Goal: Task Accomplishment & Management: Manage account settings

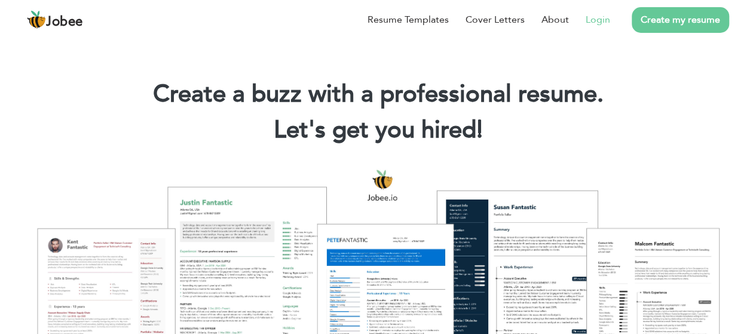
click at [597, 19] on link "Login" at bounding box center [597, 20] width 24 height 14
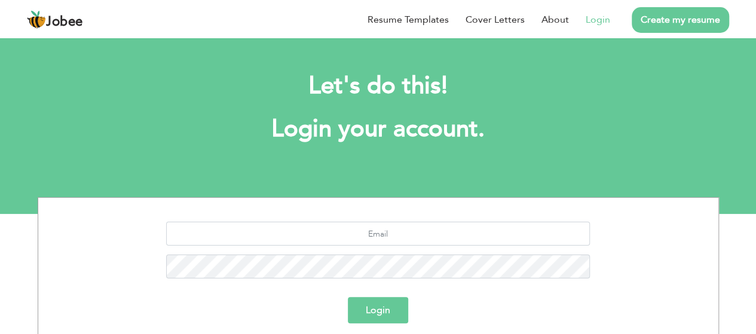
scroll to position [119, 0]
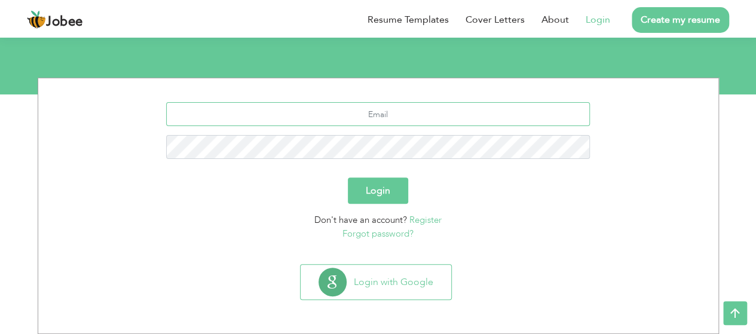
click at [378, 118] on input "text" at bounding box center [377, 114] width 423 height 24
type input "[EMAIL_ADDRESS][DOMAIN_NAME]"
click at [348, 177] on button "Login" at bounding box center [378, 190] width 60 height 26
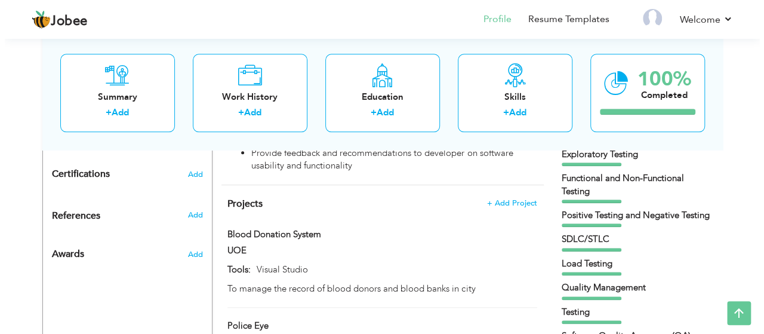
scroll to position [581, 0]
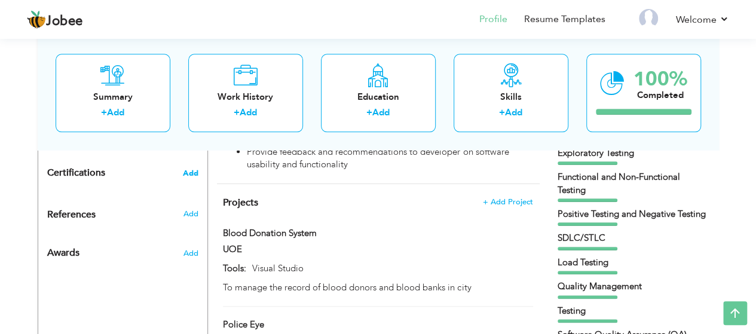
click at [196, 171] on span "Add" at bounding box center [191, 173] width 16 height 8
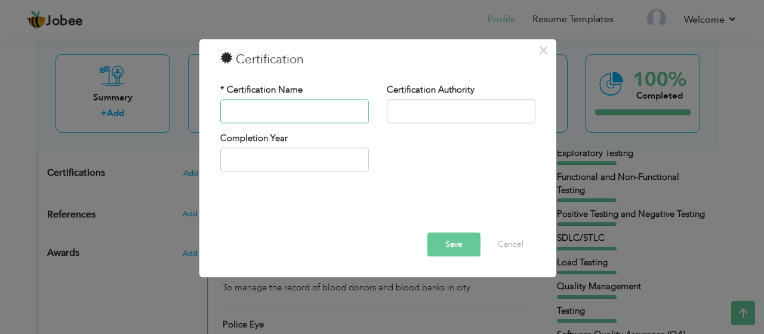
click at [272, 117] on input "text" at bounding box center [294, 111] width 149 height 24
type input "Web Automation Testing Training using Python"
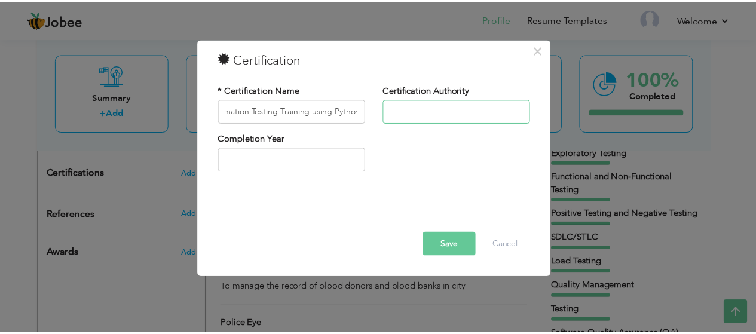
scroll to position [0, 0]
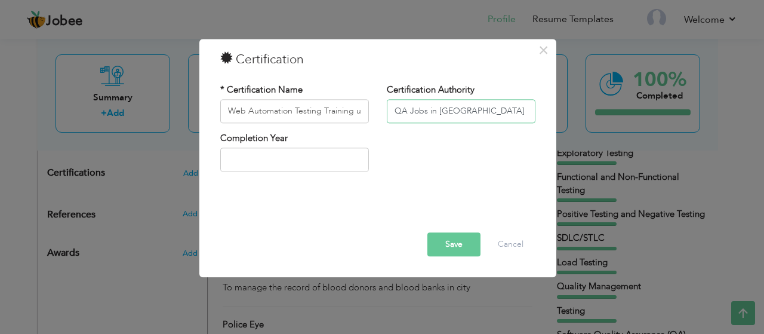
type input "QA Jobs in [GEOGRAPHIC_DATA]"
type input "2025"
click at [432, 241] on button "Save" at bounding box center [454, 244] width 53 height 24
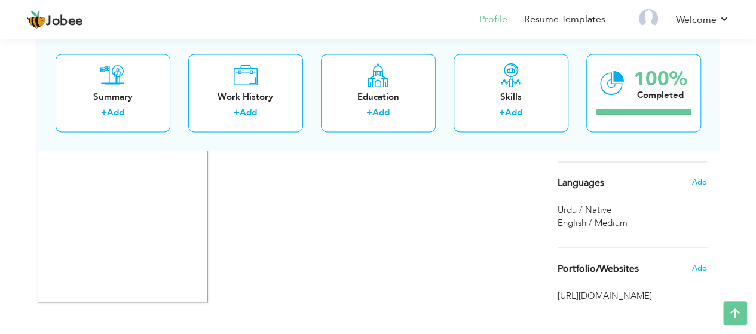
scroll to position [960, 0]
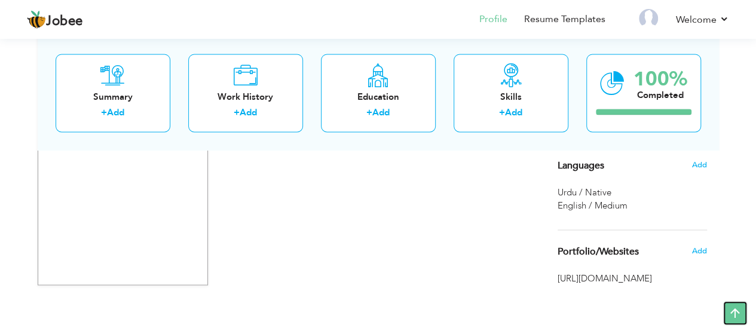
click at [737, 309] on icon at bounding box center [735, 313] width 24 height 24
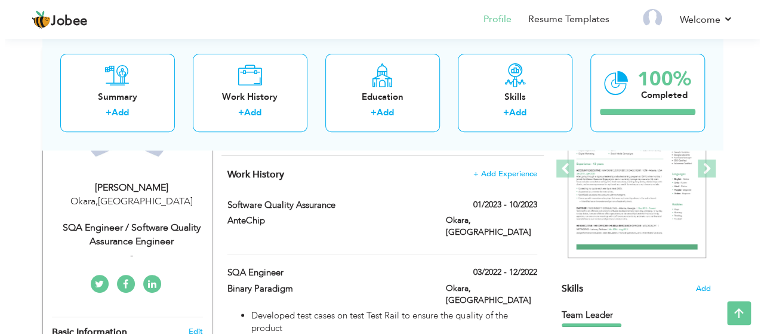
scroll to position [158, 0]
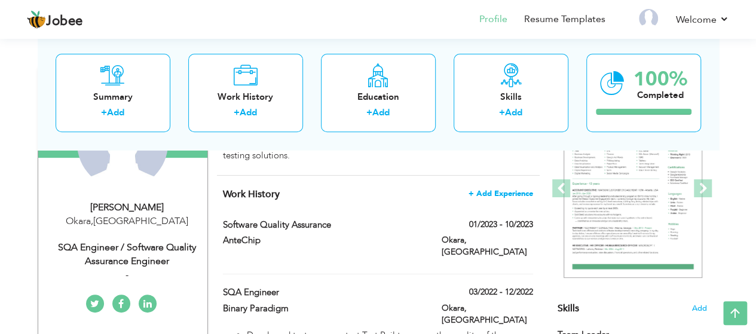
click at [490, 189] on span "+ Add Experience" at bounding box center [500, 193] width 65 height 8
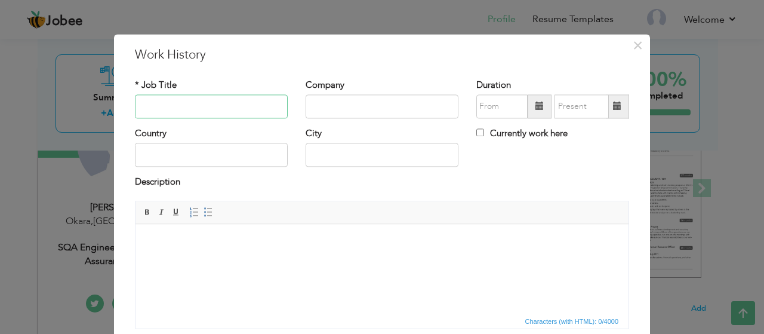
click at [205, 102] on input "text" at bounding box center [211, 106] width 153 height 24
type input "QA Analyst"
click at [337, 105] on input "text" at bounding box center [382, 106] width 153 height 24
type input "P"
click at [477, 132] on input "Currently work here" at bounding box center [481, 132] width 8 height 8
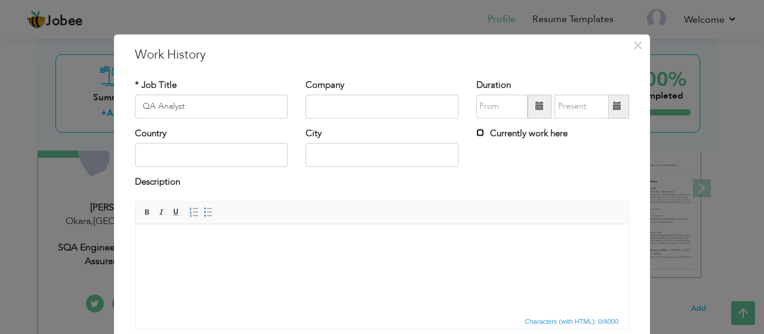
checkbox input "true"
click at [176, 158] on input "text" at bounding box center [211, 155] width 153 height 24
type input "[GEOGRAPHIC_DATA]"
type input "Lahore"
click at [250, 260] on html at bounding box center [382, 242] width 493 height 36
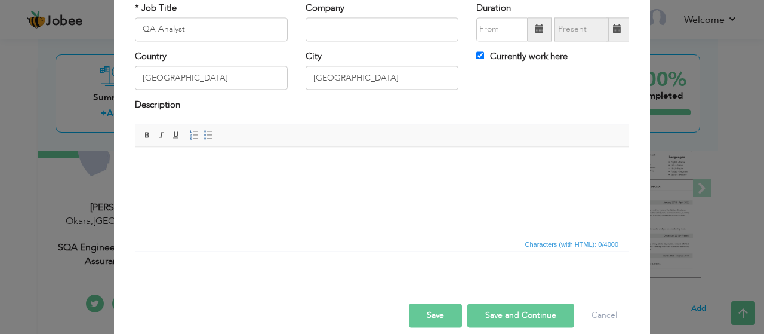
scroll to position [90, 0]
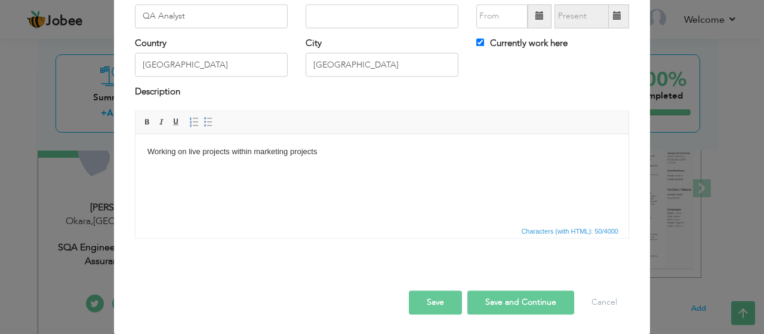
click at [333, 166] on html "Working on live projects within marketing projects" at bounding box center [382, 152] width 493 height 36
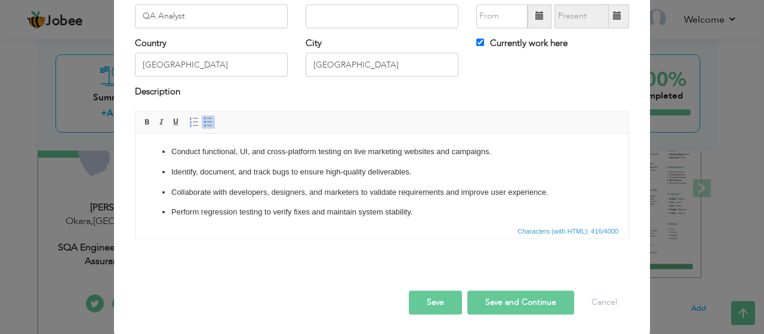
click at [440, 298] on button "Save" at bounding box center [435, 302] width 53 height 24
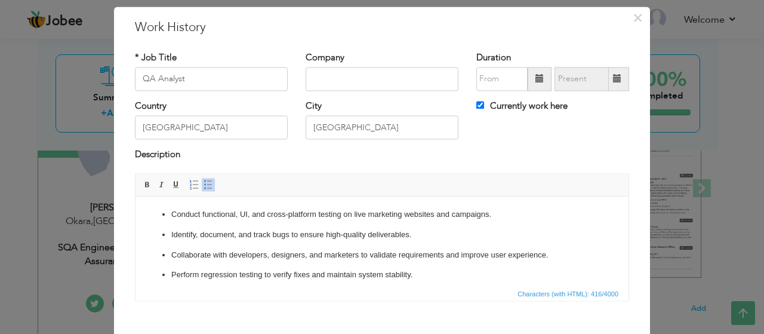
scroll to position [0, 0]
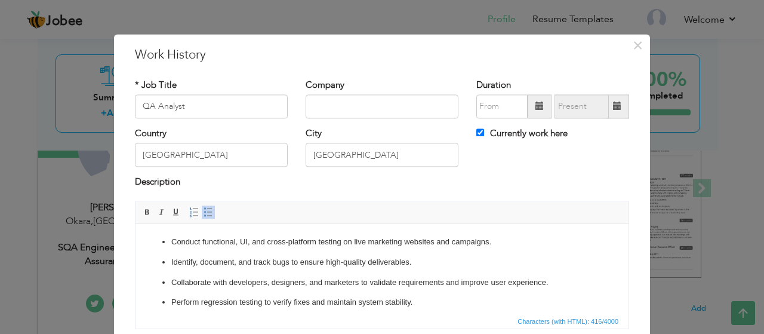
click at [533, 112] on span at bounding box center [540, 106] width 24 height 24
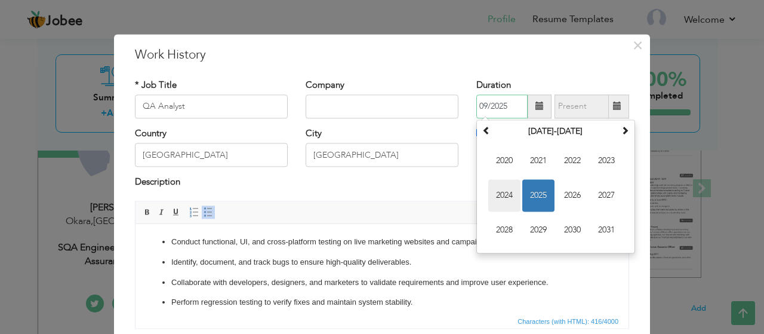
click at [498, 195] on span "2024" at bounding box center [505, 195] width 32 height 32
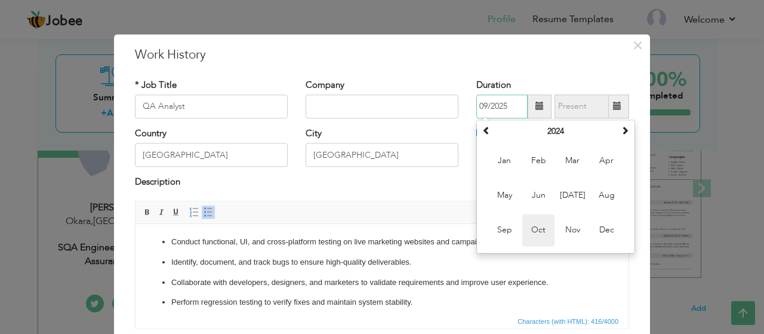
click at [541, 229] on span "Oct" at bounding box center [539, 230] width 32 height 32
type input "10/2024"
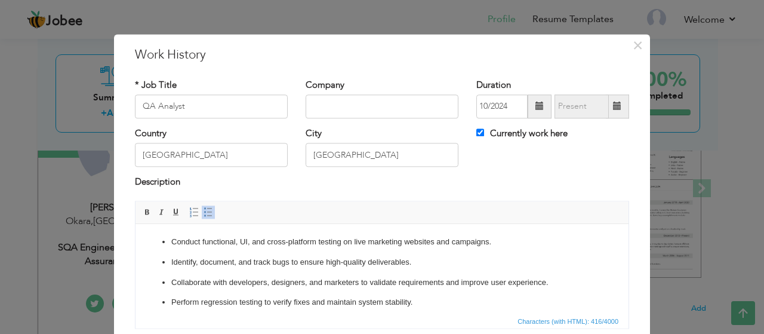
scroll to position [90, 0]
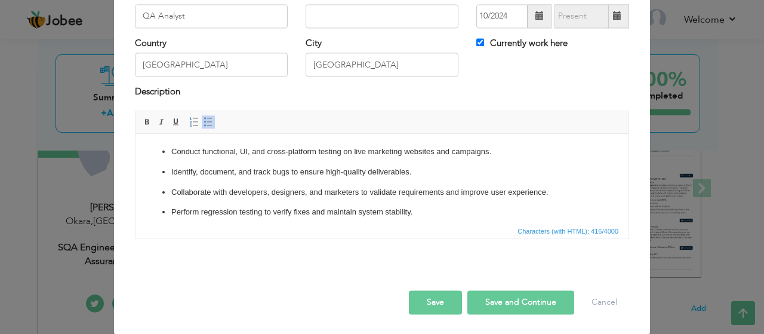
click at [418, 291] on button "Save" at bounding box center [435, 302] width 53 height 24
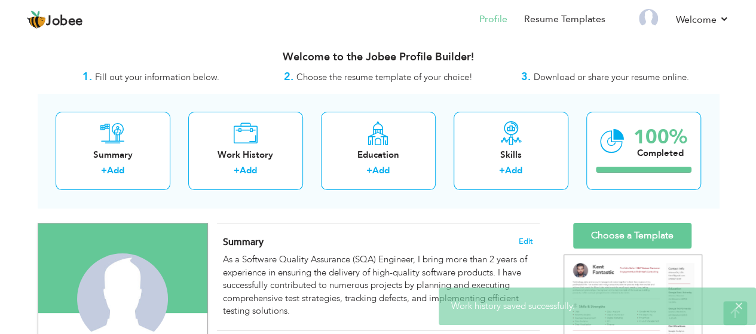
scroll to position [0, 0]
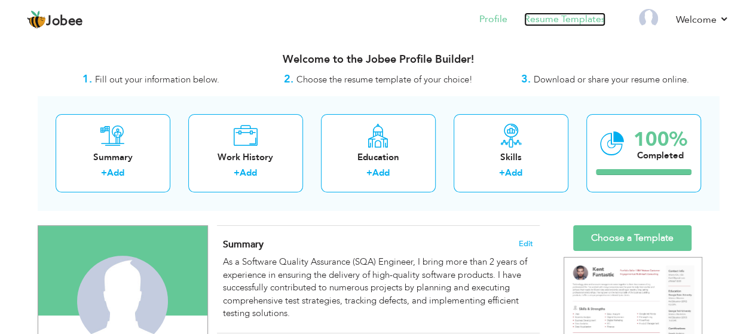
click at [559, 24] on link "Resume Templates" at bounding box center [564, 20] width 81 height 14
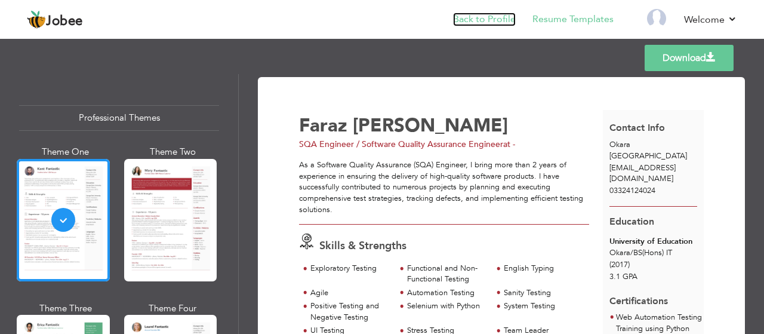
click at [489, 23] on link "Back to Profile" at bounding box center [484, 20] width 63 height 14
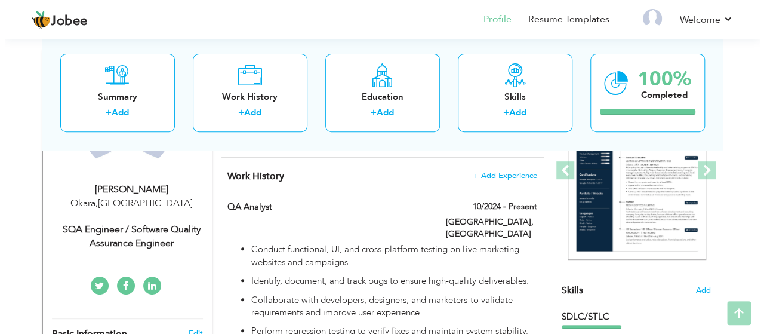
scroll to position [184, 0]
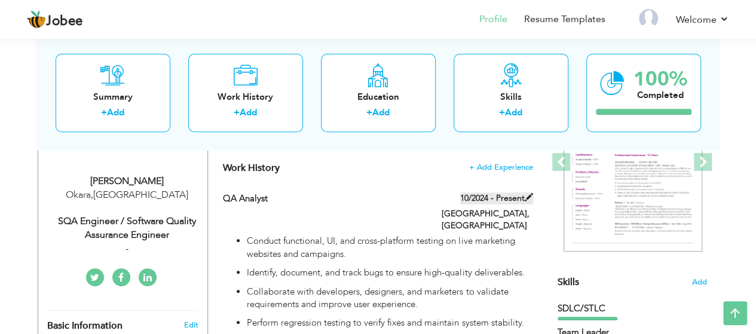
click at [528, 196] on span at bounding box center [528, 197] width 8 height 8
type input "QA Analyst"
type input "10/2024"
type input "[GEOGRAPHIC_DATA]"
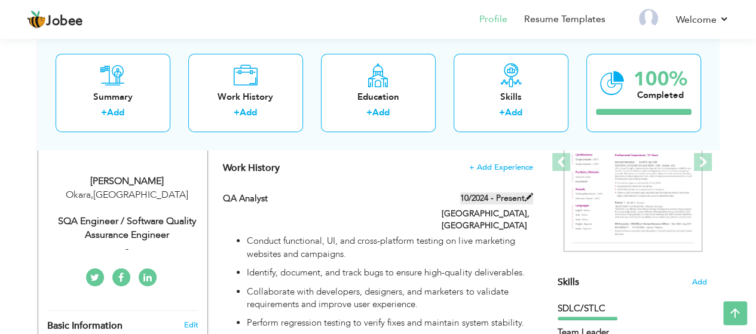
checkbox input "true"
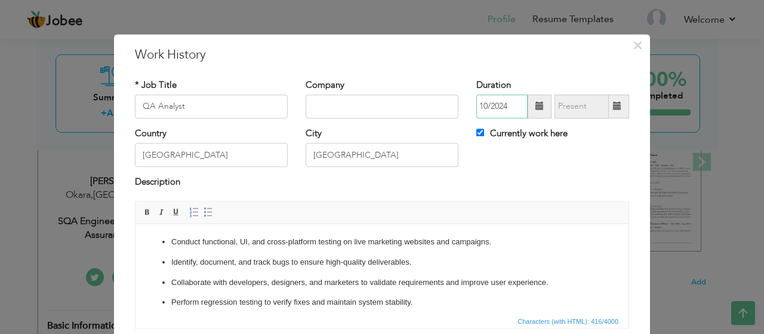
click at [487, 107] on input "10/2024" at bounding box center [502, 106] width 51 height 24
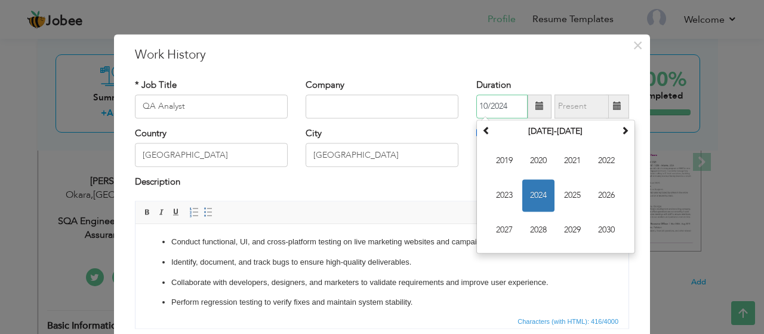
click at [528, 197] on span "2024" at bounding box center [539, 195] width 32 height 32
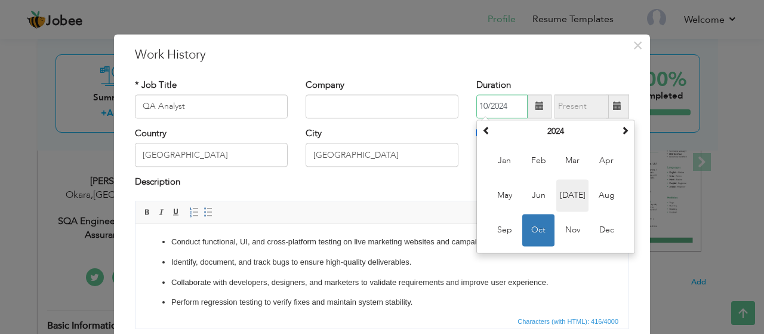
click at [559, 193] on span "Jul" at bounding box center [573, 195] width 32 height 32
type input "07/2024"
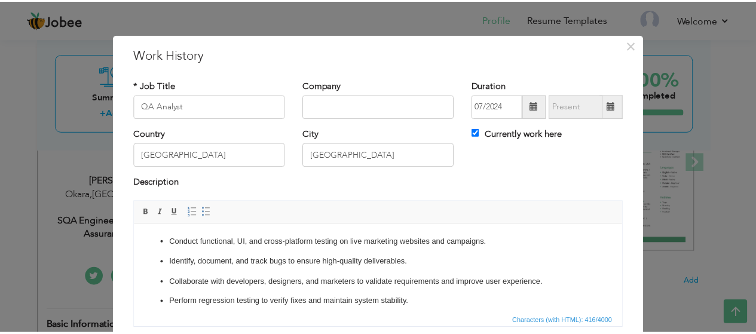
scroll to position [90, 0]
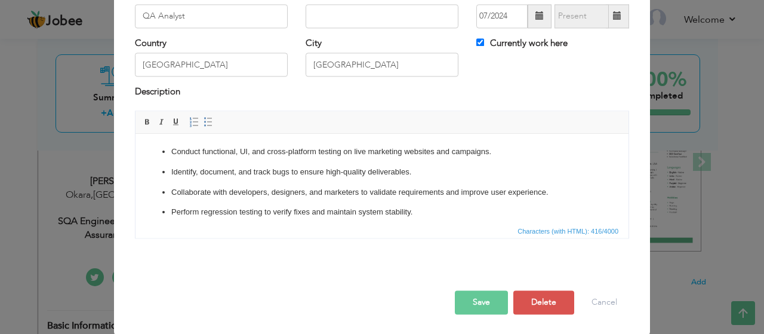
click at [481, 302] on button "Save" at bounding box center [481, 302] width 53 height 24
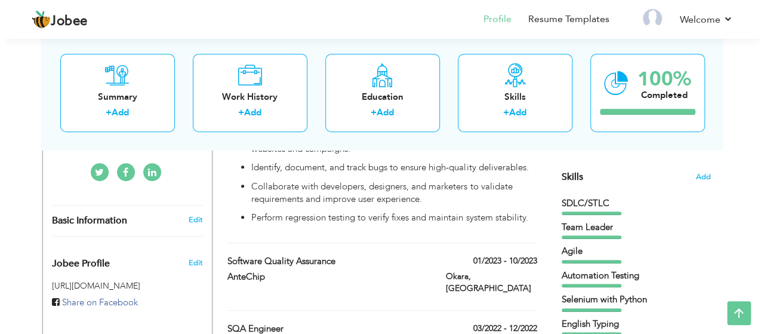
scroll to position [292, 0]
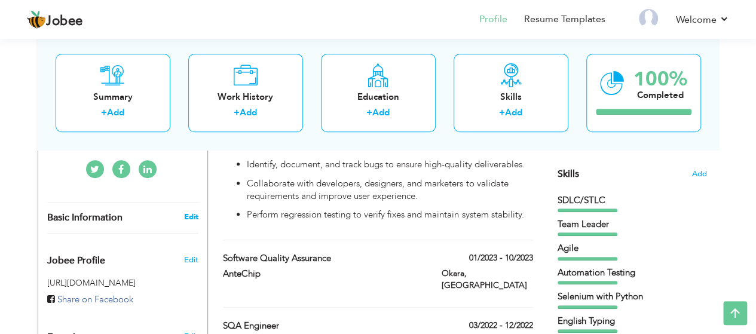
click at [186, 214] on link "Edit" at bounding box center [190, 216] width 14 height 11
type input "Faraz"
type input "[PERSON_NAME]"
type input "03324124024"
select select "number:166"
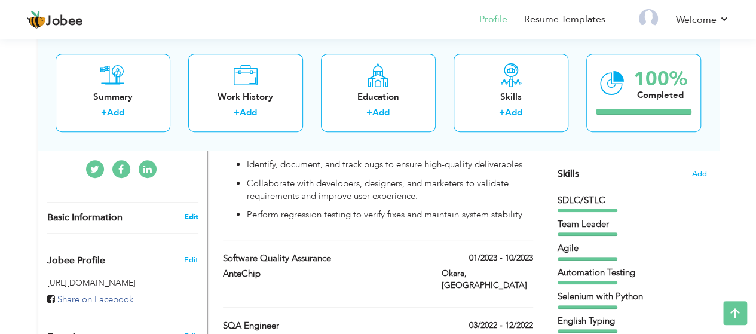
type input "Okara"
select select "number:4"
type input "-"
type input "SQA Engineer / Software Quality Assurance Engineer"
type input "[DOMAIN_NAME][URL][PERSON_NAME]"
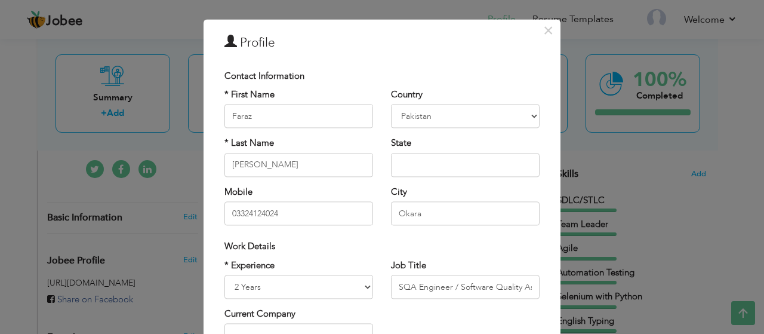
scroll to position [16, 0]
click at [423, 167] on input "text" at bounding box center [465, 164] width 149 height 24
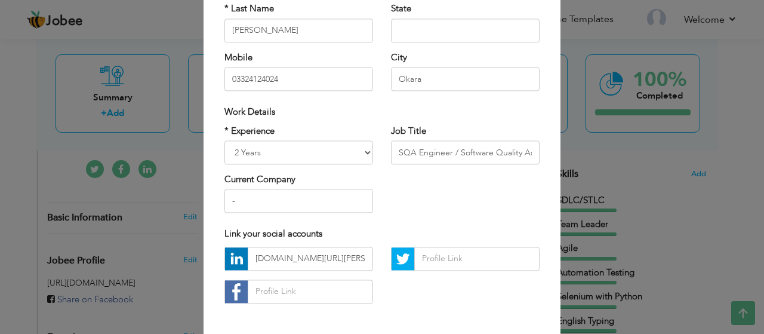
scroll to position [156, 0]
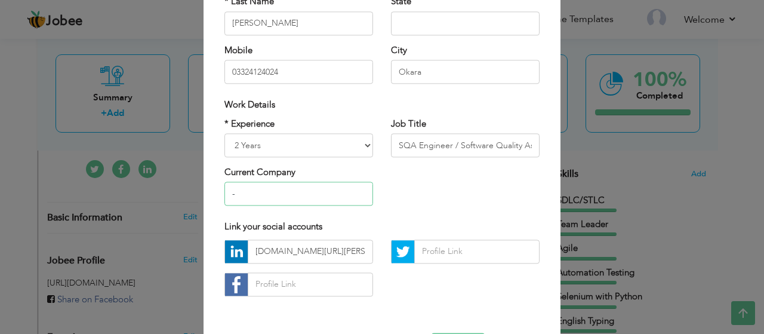
click at [266, 204] on input "-" at bounding box center [299, 194] width 149 height 24
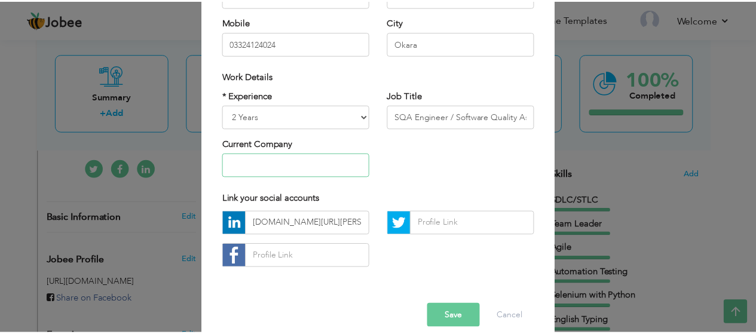
scroll to position [199, 0]
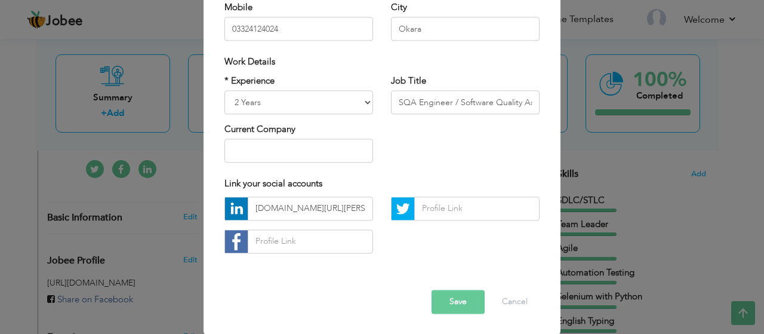
click at [439, 302] on button "Save" at bounding box center [458, 302] width 53 height 24
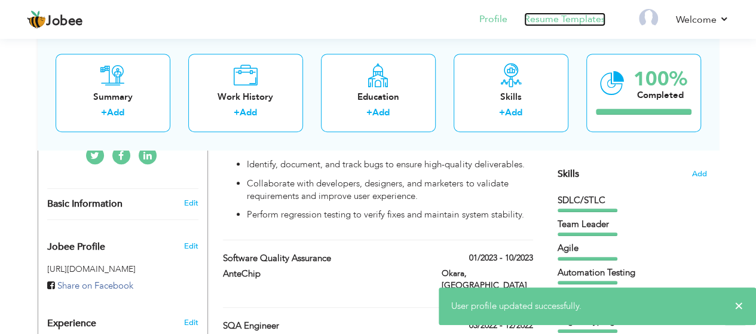
click at [567, 22] on link "Resume Templates" at bounding box center [564, 20] width 81 height 14
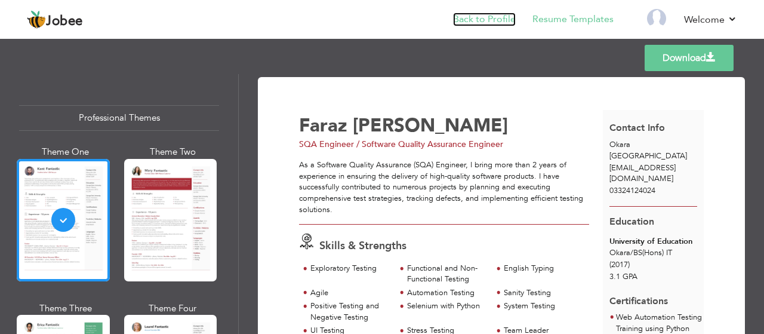
click at [481, 21] on link "Back to Profile" at bounding box center [484, 20] width 63 height 14
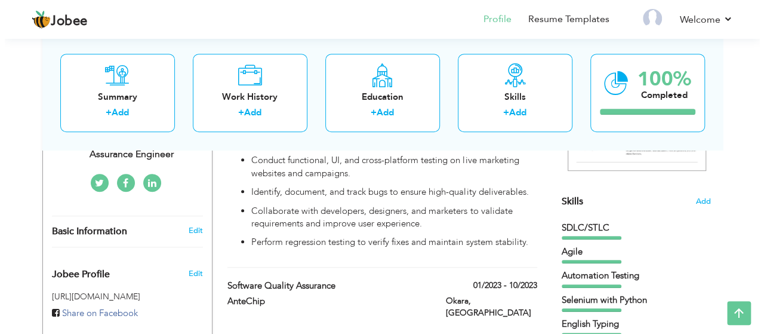
scroll to position [367, 0]
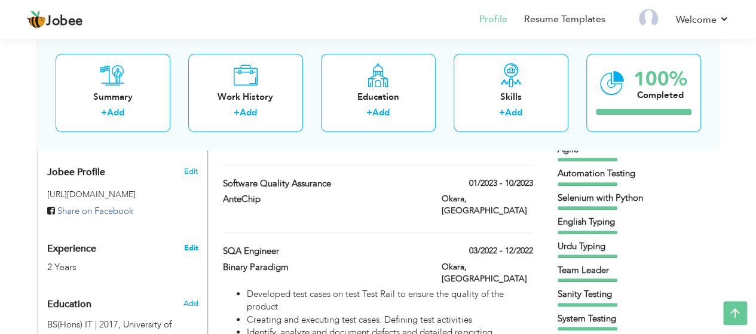
click at [191, 250] on link "Edit" at bounding box center [190, 247] width 14 height 11
type input "Faraz"
type input "[PERSON_NAME]"
type input "03324124024"
select select "number:166"
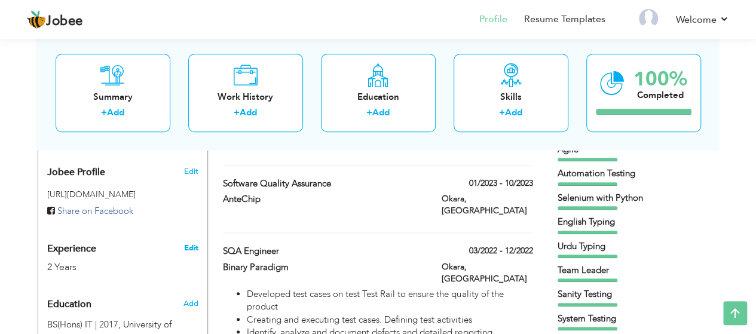
type input "Okara"
select select "number:4"
type input "SQA Engineer / Software Quality Assurance Engineer"
type input "[DOMAIN_NAME][URL][PERSON_NAME]"
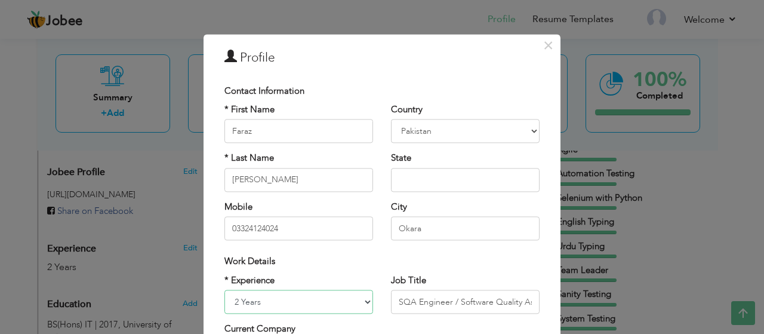
click at [300, 310] on select "Entry Level Less than 1 Year 1 Year 2 Years 3 Years 4 Years 5 Years 6 Years 7 Y…" at bounding box center [299, 302] width 149 height 24
select select "number:5"
click at [225, 290] on select "Entry Level Less than 1 Year 1 Year 2 Years 3 Years 4 Years 5 Years 6 Years 7 Y…" at bounding box center [299, 302] width 149 height 24
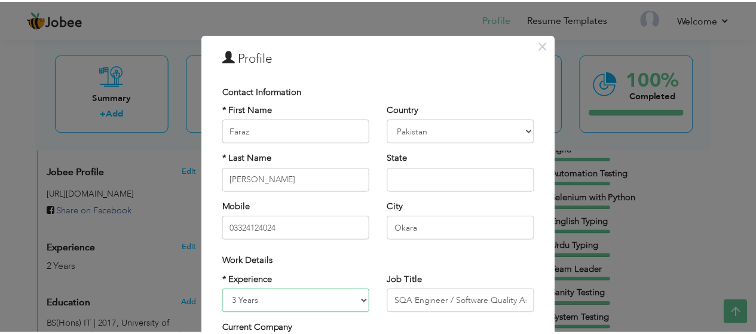
scroll to position [199, 0]
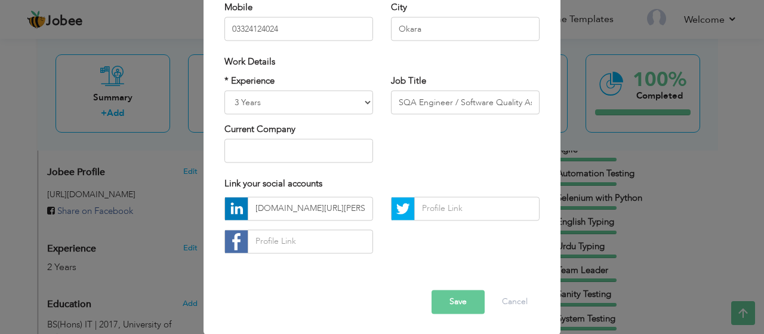
click at [433, 300] on button "Save" at bounding box center [458, 302] width 53 height 24
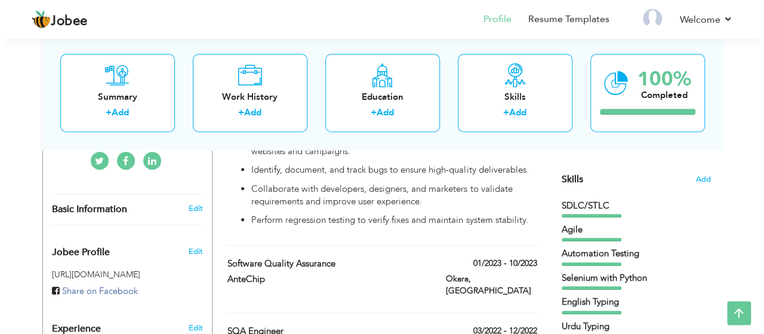
scroll to position [252, 0]
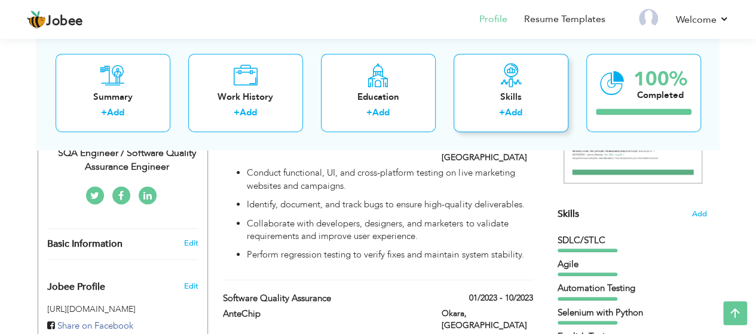
click at [504, 113] on label "+" at bounding box center [502, 113] width 6 height 13
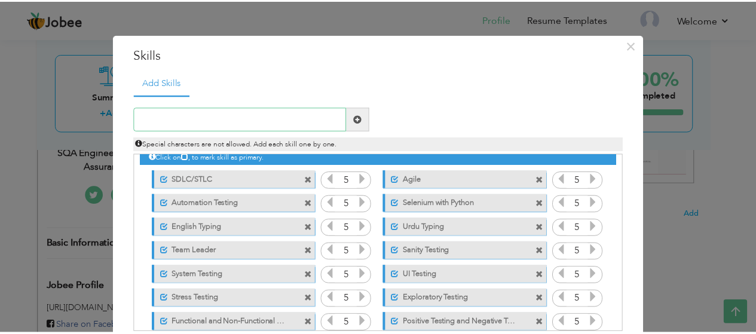
scroll to position [0, 0]
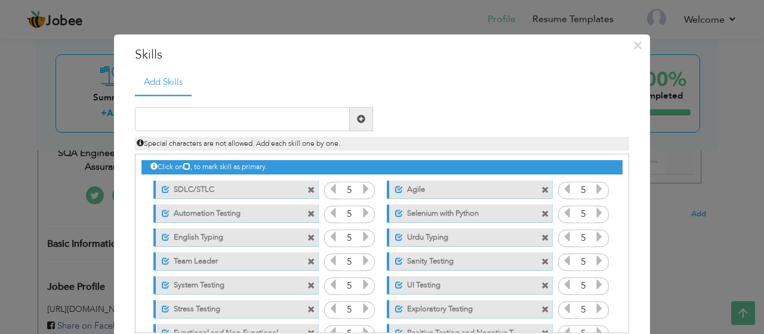
click at [308, 193] on span at bounding box center [312, 190] width 8 height 8
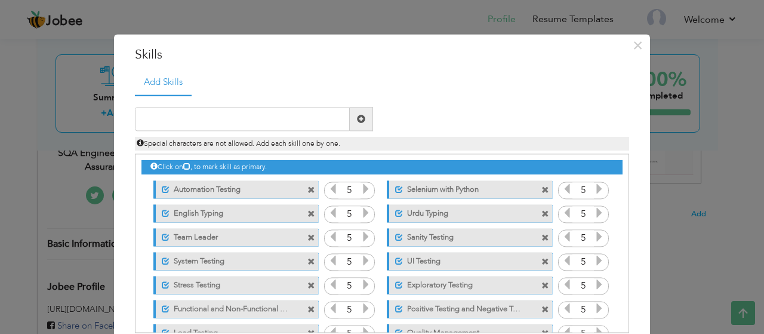
click at [308, 193] on span at bounding box center [312, 190] width 8 height 8
click at [542, 193] on span at bounding box center [546, 190] width 8 height 8
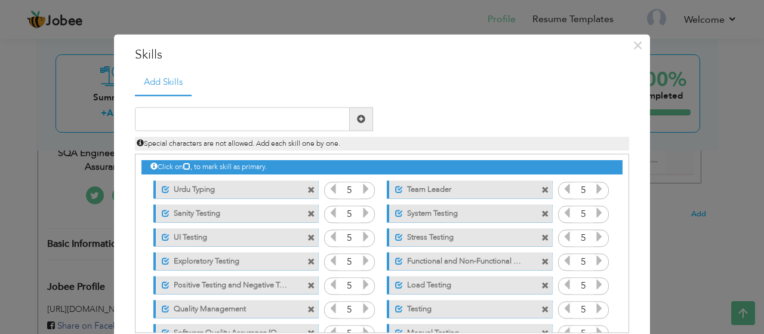
click at [308, 193] on span at bounding box center [312, 190] width 8 height 8
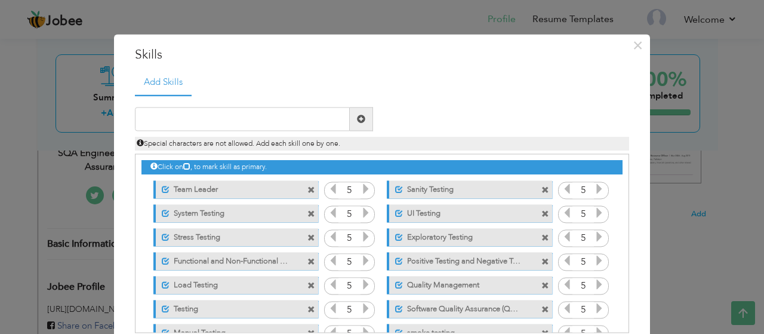
click at [308, 193] on span at bounding box center [312, 190] width 8 height 8
click at [542, 193] on span at bounding box center [546, 190] width 8 height 8
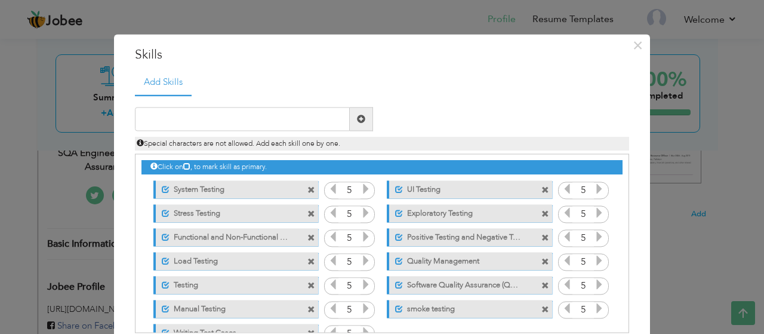
click at [308, 193] on span at bounding box center [312, 190] width 8 height 8
click at [542, 193] on span at bounding box center [546, 190] width 8 height 8
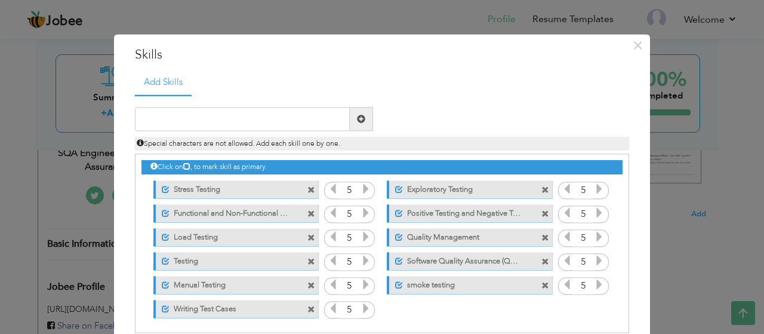
click at [308, 193] on span at bounding box center [312, 190] width 8 height 8
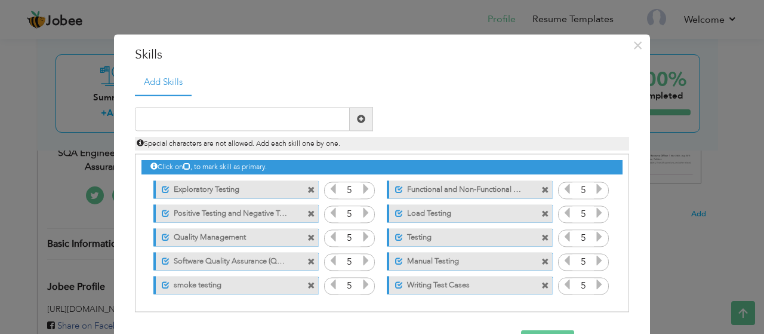
click at [308, 193] on span at bounding box center [312, 190] width 8 height 8
click at [542, 193] on span at bounding box center [546, 190] width 8 height 8
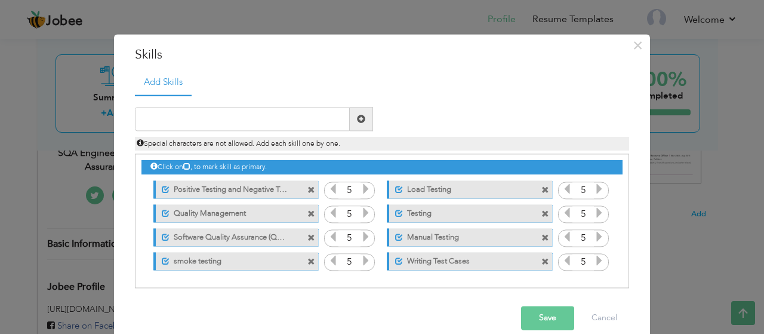
click at [308, 193] on span at bounding box center [312, 190] width 8 height 8
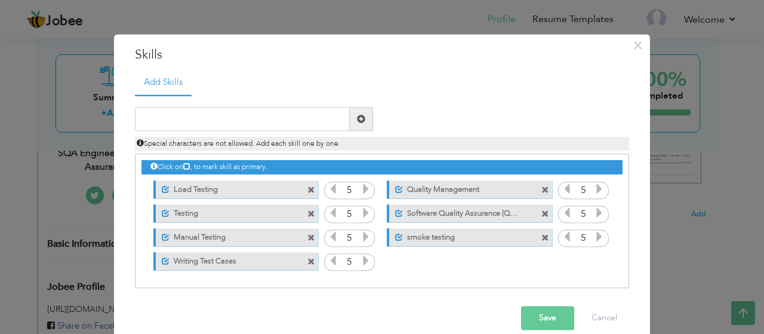
click at [308, 193] on span at bounding box center [312, 190] width 8 height 8
click at [542, 193] on span at bounding box center [546, 190] width 8 height 8
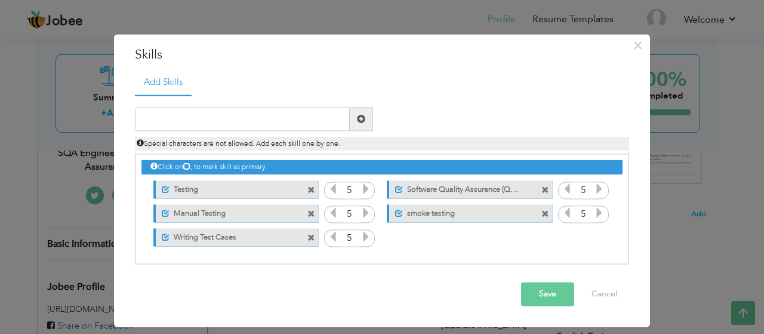
click at [308, 193] on span at bounding box center [312, 190] width 8 height 8
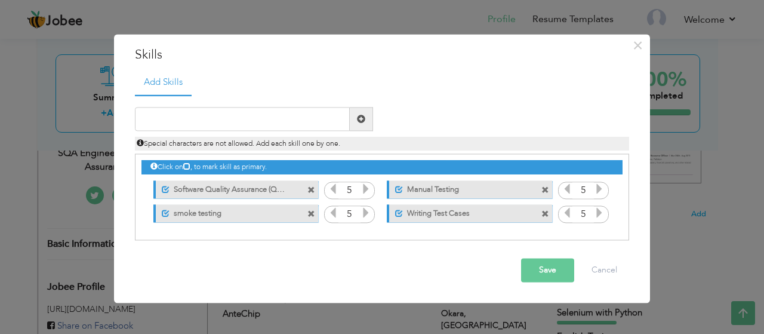
click at [308, 193] on span at bounding box center [312, 190] width 8 height 8
click at [542, 193] on span at bounding box center [546, 190] width 8 height 8
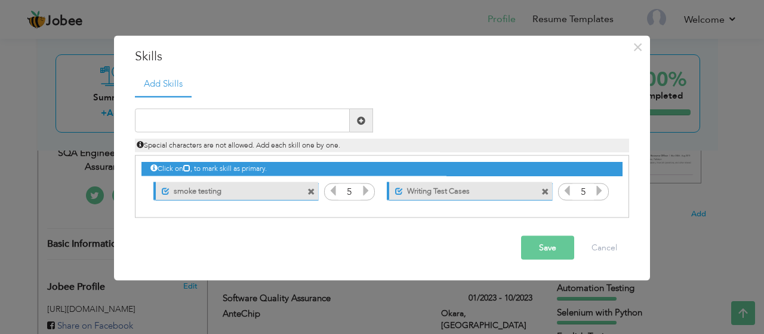
click at [308, 193] on span at bounding box center [312, 192] width 8 height 8
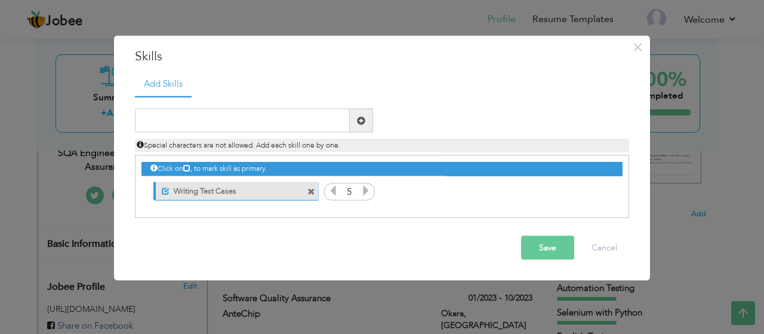
click at [308, 193] on span at bounding box center [312, 192] width 8 height 8
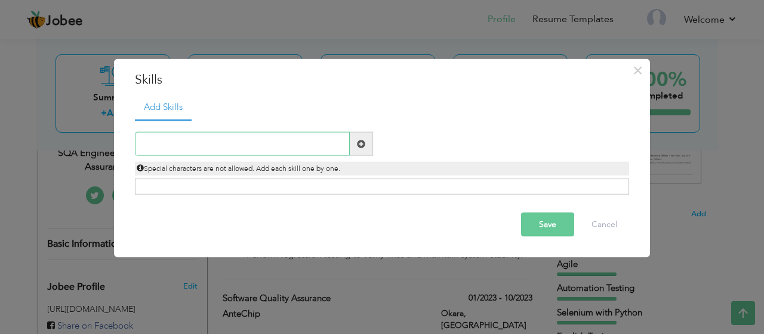
click at [219, 152] on input "text" at bounding box center [242, 144] width 215 height 24
click at [266, 146] on input "text" at bounding box center [242, 144] width 215 height 24
type input "Python"
click at [274, 218] on div "Save Cancel" at bounding box center [382, 225] width 512 height 42
click at [361, 148] on span at bounding box center [361, 143] width 8 height 8
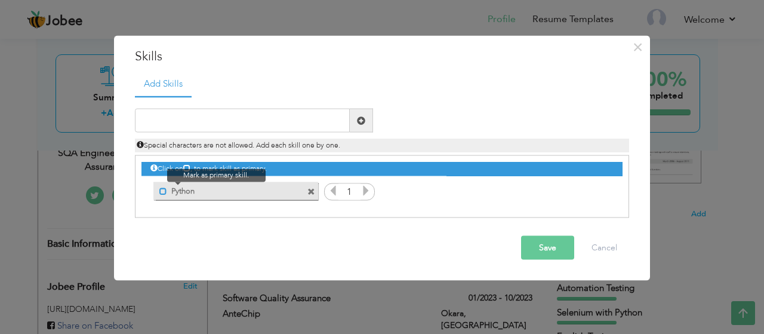
click at [161, 187] on span at bounding box center [163, 191] width 8 height 8
click at [361, 191] on icon at bounding box center [366, 190] width 11 height 11
click at [362, 191] on icon at bounding box center [366, 190] width 11 height 11
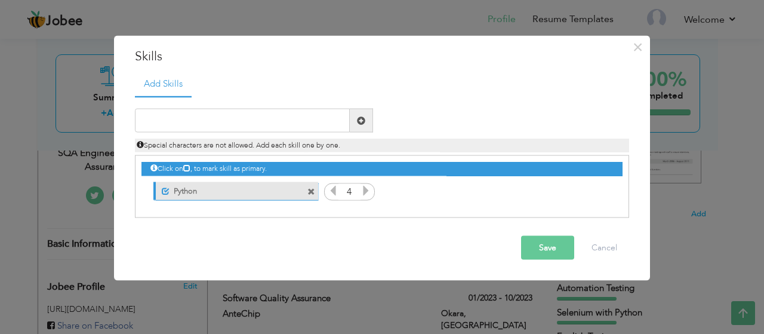
click at [362, 191] on icon at bounding box center [366, 190] width 11 height 11
click at [160, 111] on input "text" at bounding box center [242, 121] width 215 height 24
type input "Jira"
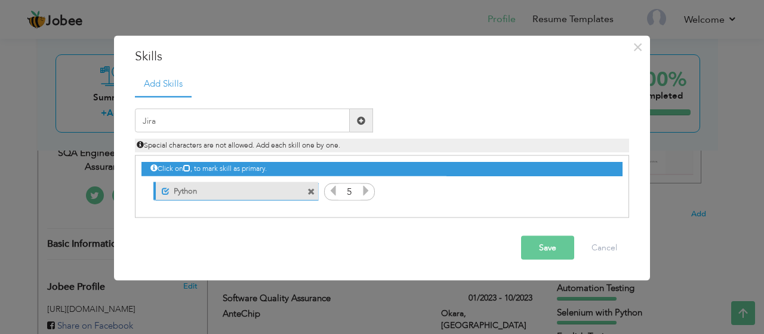
click at [358, 124] on span at bounding box center [361, 120] width 8 height 8
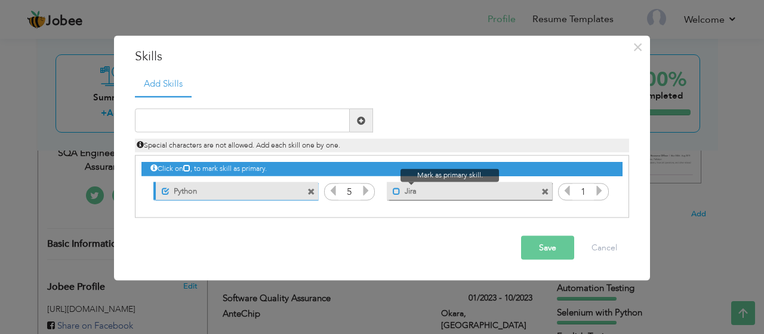
click at [398, 193] on span at bounding box center [397, 191] width 8 height 8
click at [601, 192] on icon at bounding box center [599, 190] width 11 height 11
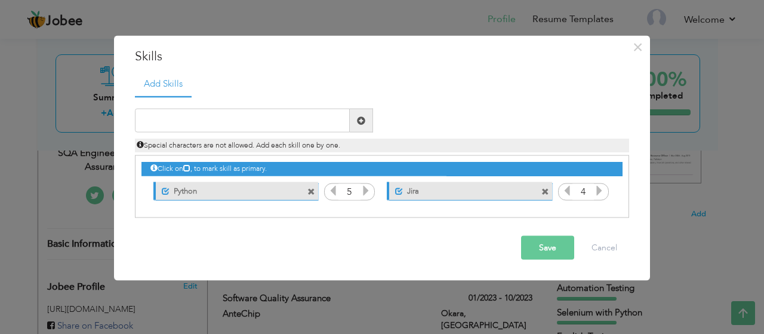
click at [601, 192] on icon at bounding box center [599, 190] width 11 height 11
click at [197, 113] on input "text" at bounding box center [242, 121] width 215 height 24
click at [527, 242] on button "Save" at bounding box center [547, 248] width 53 height 24
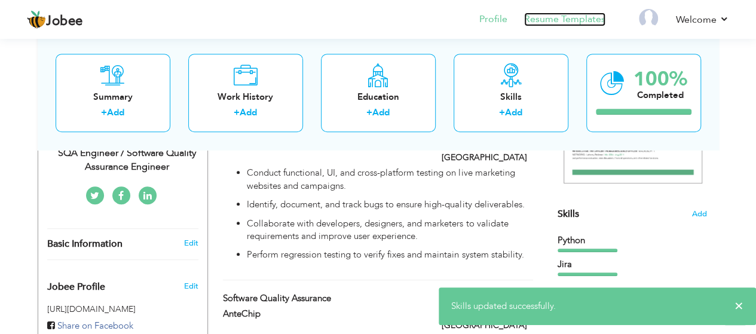
click at [537, 14] on link "Resume Templates" at bounding box center [564, 20] width 81 height 14
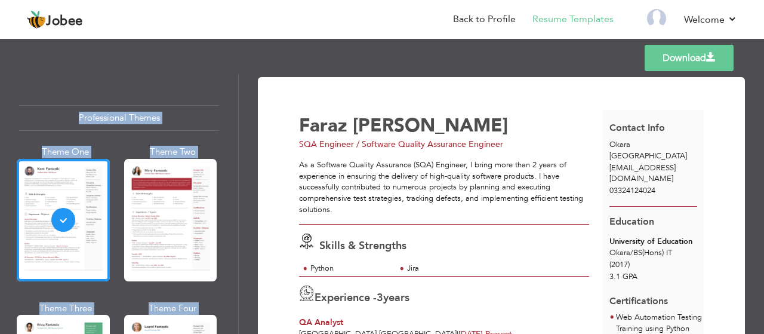
drag, startPoint x: 764, startPoint y: 72, endPoint x: 764, endPoint y: 87, distance: 14.9
click at [764, 87] on div "Templates Download Professional Themes Theme One Theme Two Theme Three Theme Fo…" at bounding box center [382, 185] width 764 height 298
click at [470, 17] on link "Back to Profile" at bounding box center [484, 20] width 63 height 14
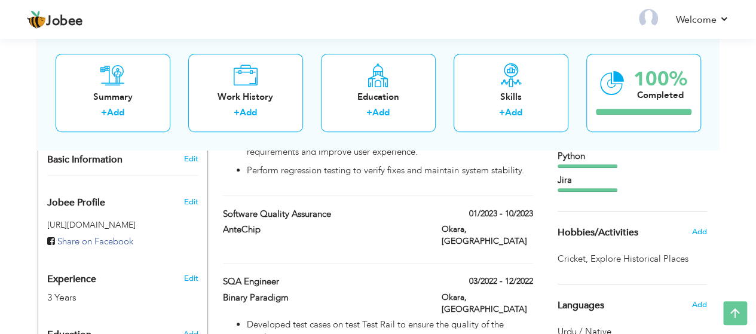
scroll to position [293, 0]
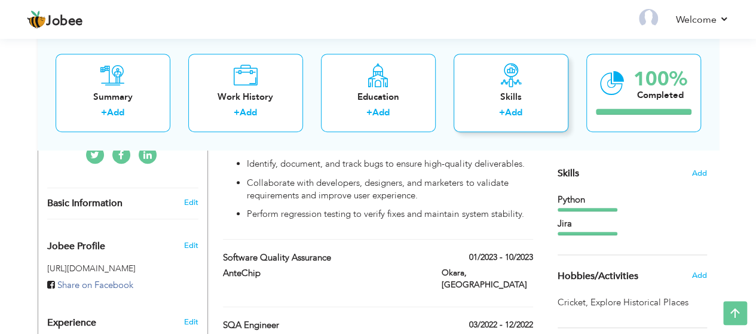
click at [515, 114] on link "Add" at bounding box center [513, 113] width 17 height 12
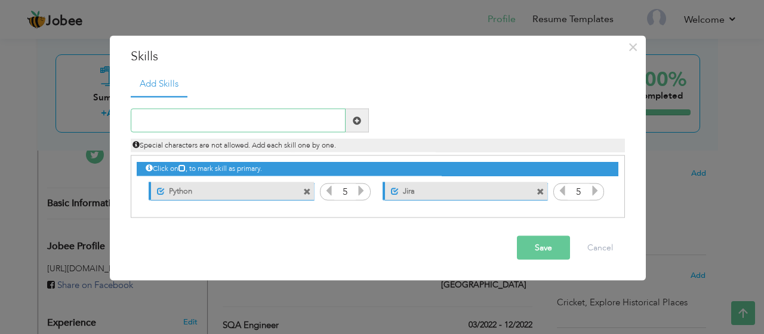
click at [205, 118] on input "text" at bounding box center [238, 121] width 215 height 24
type input "Automation Testing"
click at [354, 119] on span at bounding box center [357, 120] width 8 height 8
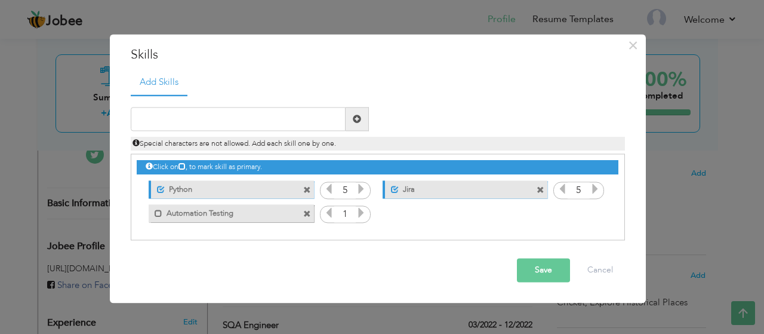
click at [357, 211] on icon at bounding box center [361, 213] width 11 height 11
click at [358, 211] on icon at bounding box center [361, 213] width 11 height 11
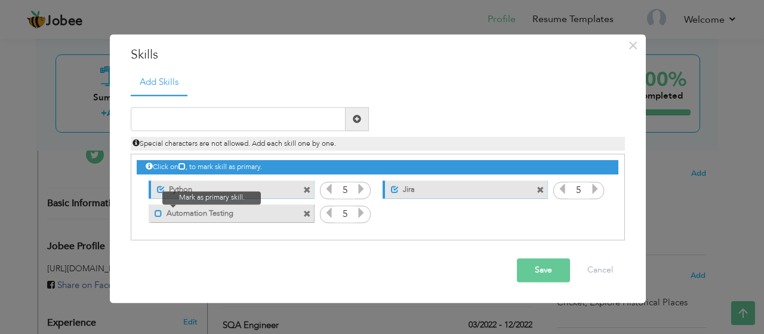
click at [161, 213] on span at bounding box center [159, 214] width 8 height 8
click at [183, 115] on input "text" at bounding box center [238, 120] width 215 height 24
type input "Manual Testing"
click at [356, 120] on span at bounding box center [357, 119] width 8 height 8
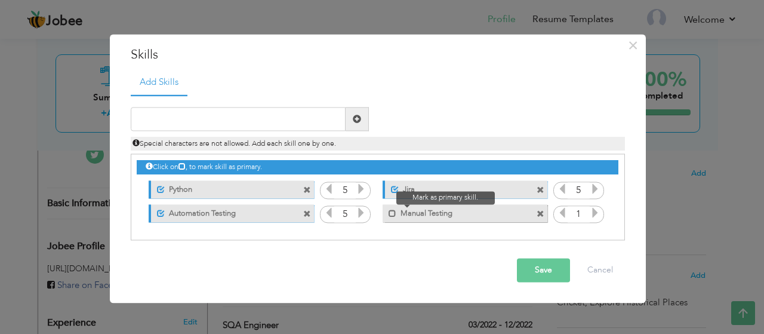
click at [388, 211] on span at bounding box center [390, 210] width 14 height 12
click at [597, 209] on icon at bounding box center [595, 213] width 11 height 11
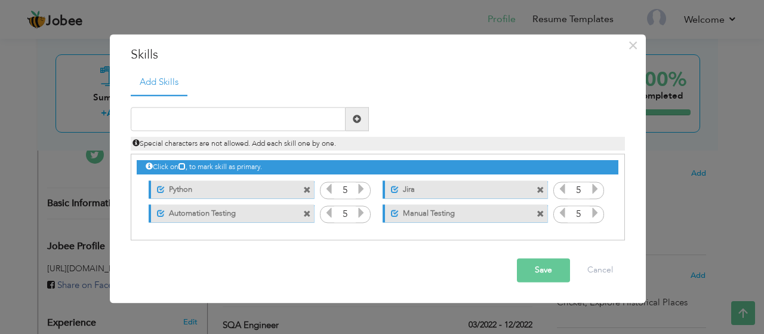
click at [597, 209] on icon at bounding box center [595, 213] width 11 height 11
click at [176, 122] on input "text" at bounding box center [238, 120] width 215 height 24
type input "SDLC"
click at [356, 121] on span at bounding box center [357, 119] width 8 height 8
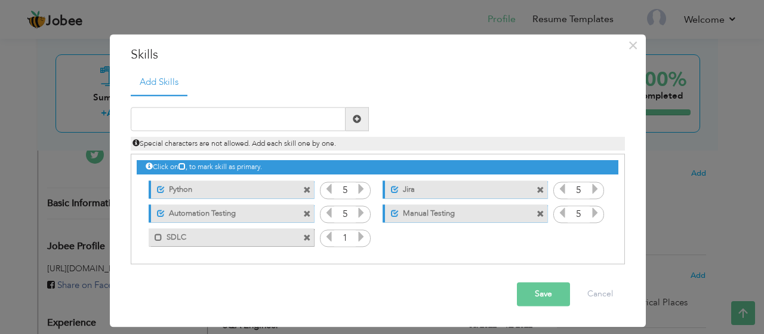
click at [205, 240] on label "SDLC" at bounding box center [222, 235] width 121 height 15
click at [357, 238] on icon at bounding box center [361, 237] width 11 height 11
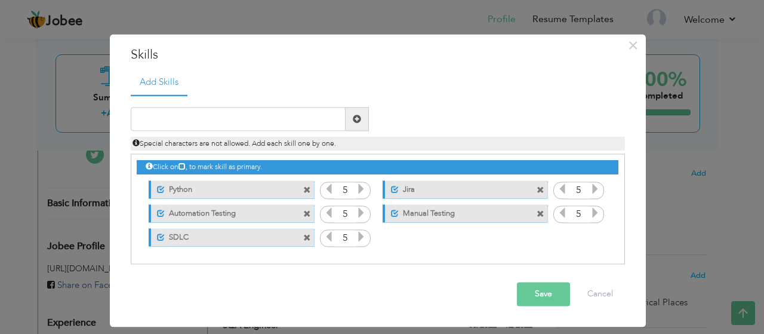
click at [357, 238] on icon at bounding box center [361, 237] width 11 height 11
click at [254, 115] on input "text" at bounding box center [238, 120] width 215 height 24
type input "Load Testing"
click at [358, 118] on span at bounding box center [357, 119] width 8 height 8
click at [403, 239] on label "Load Testing" at bounding box center [457, 235] width 121 height 15
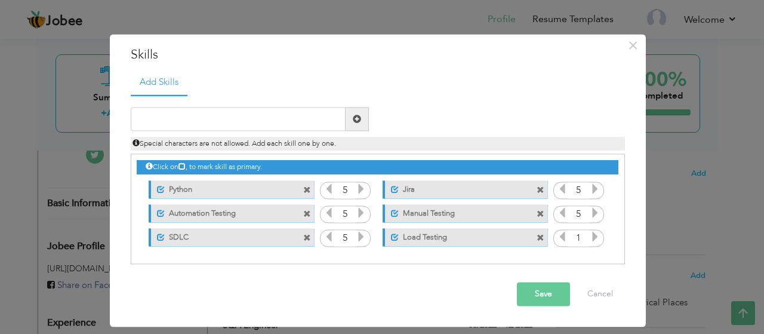
click at [595, 236] on icon at bounding box center [595, 237] width 11 height 11
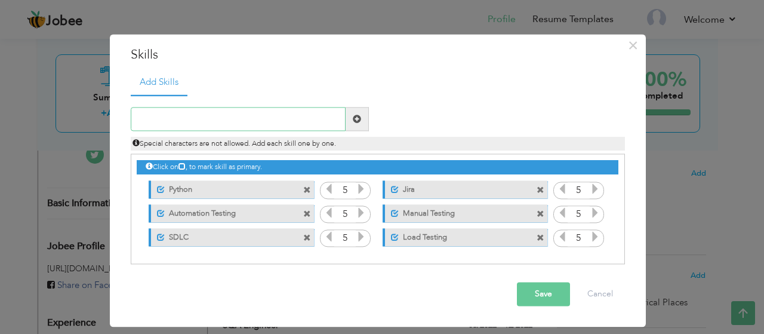
click at [233, 118] on input "text" at bounding box center [238, 120] width 215 height 24
type input "Performance Testing"
click at [348, 122] on span at bounding box center [357, 120] width 23 height 24
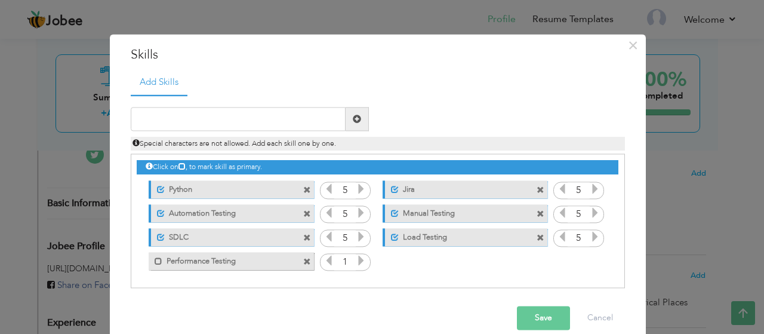
click at [358, 259] on icon at bounding box center [361, 261] width 11 height 11
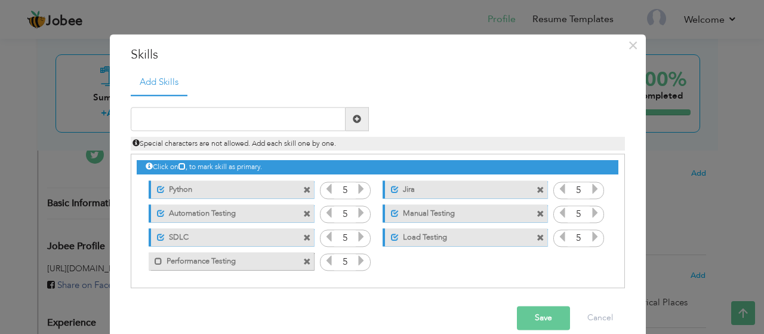
click at [358, 259] on icon at bounding box center [361, 261] width 11 height 11
click at [242, 261] on label "Performance Testing" at bounding box center [222, 259] width 121 height 15
click at [542, 309] on button "Save" at bounding box center [543, 318] width 53 height 24
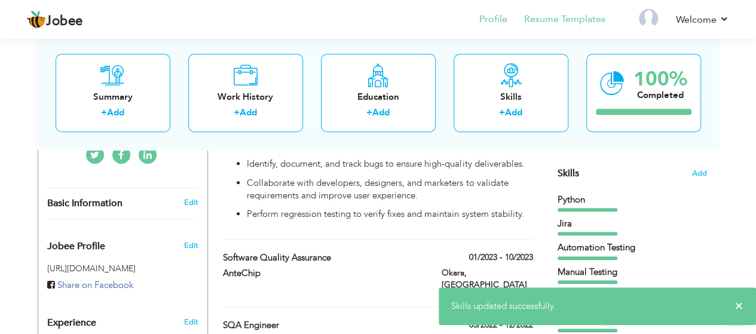
click at [587, 27] on li "Resume Templates" at bounding box center [556, 20] width 98 height 32
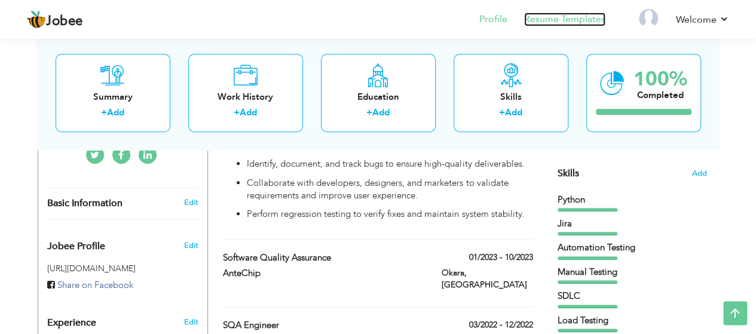
click at [570, 19] on link "Resume Templates" at bounding box center [564, 20] width 81 height 14
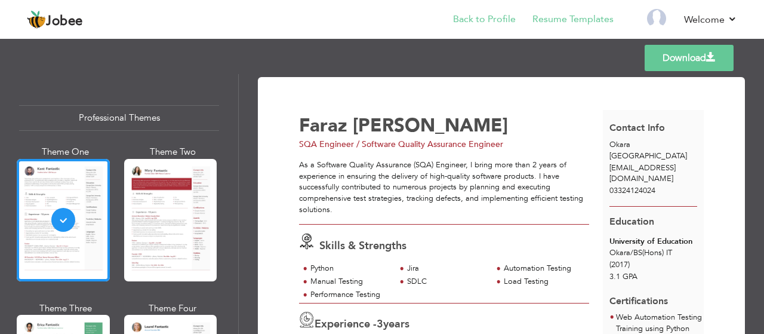
click at [482, 27] on li "Back to Profile" at bounding box center [476, 20] width 79 height 32
click at [482, 23] on link "Back to Profile" at bounding box center [484, 20] width 63 height 14
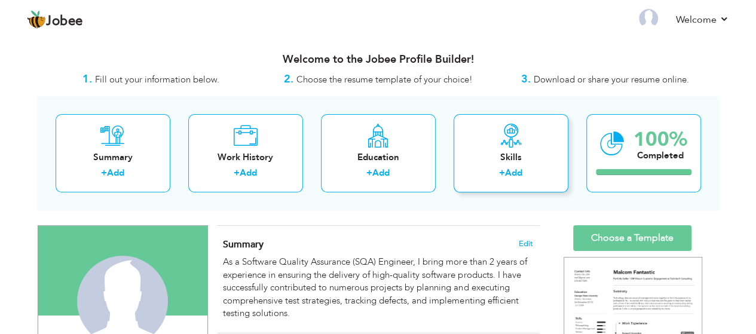
click at [529, 152] on div "Skills" at bounding box center [511, 157] width 96 height 13
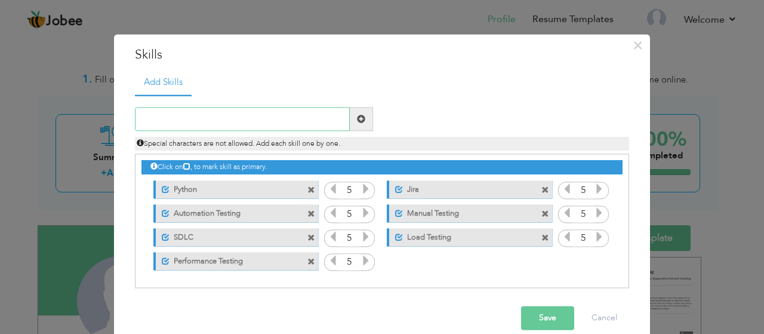
click at [223, 122] on input "text" at bounding box center [242, 120] width 215 height 24
type input "Smoke Testing"
click at [360, 108] on span at bounding box center [361, 120] width 23 height 24
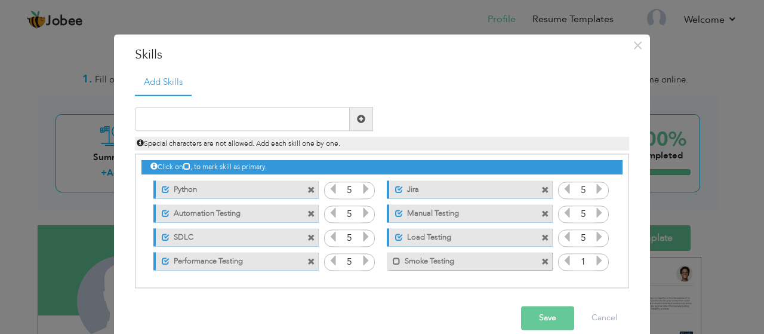
click at [464, 263] on label "Smoke Testing" at bounding box center [461, 259] width 121 height 15
click at [598, 262] on icon at bounding box center [599, 261] width 11 height 11
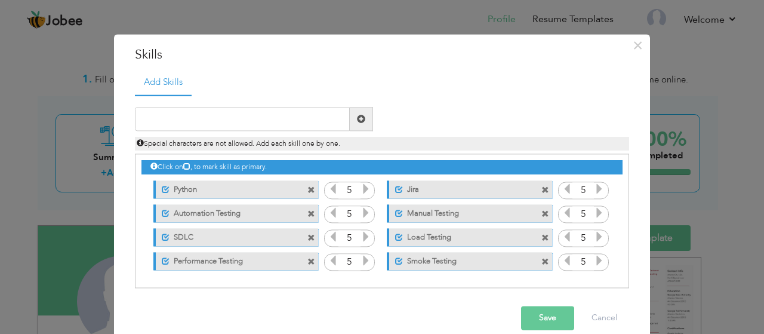
click at [598, 262] on icon at bounding box center [599, 261] width 11 height 11
click at [202, 117] on input "text" at bounding box center [242, 120] width 215 height 24
type input "Exploratory Testing"
click at [360, 121] on span at bounding box center [361, 119] width 8 height 8
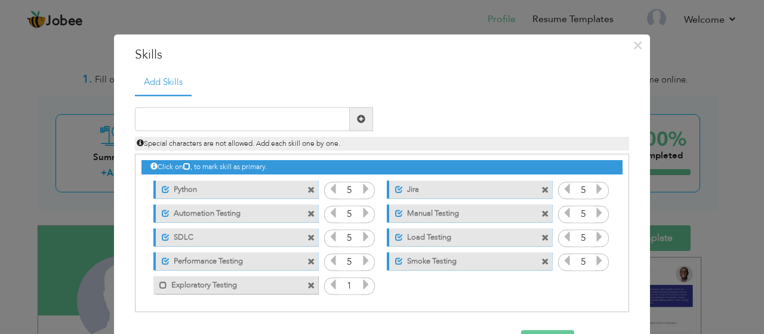
click at [268, 286] on label "Exploratory Testing" at bounding box center [227, 283] width 121 height 15
click at [361, 285] on icon at bounding box center [366, 285] width 11 height 11
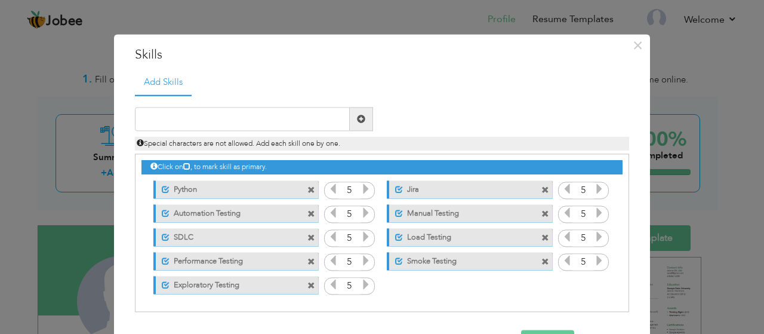
click at [361, 285] on icon at bounding box center [366, 285] width 11 height 11
click at [174, 115] on input "text" at bounding box center [242, 120] width 215 height 24
type input "UI Tesing"
click at [357, 124] on span at bounding box center [361, 120] width 23 height 24
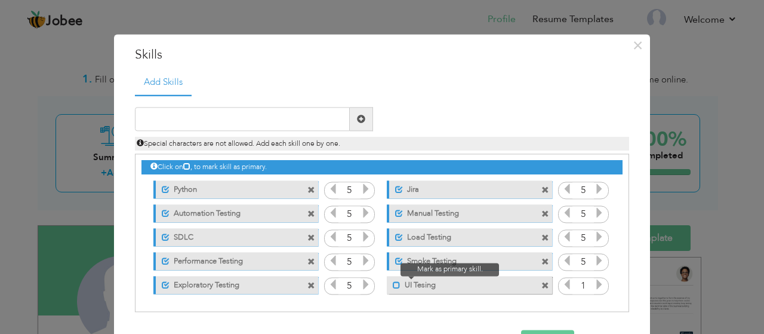
click at [395, 287] on span at bounding box center [397, 285] width 8 height 8
click at [594, 286] on icon at bounding box center [599, 285] width 11 height 11
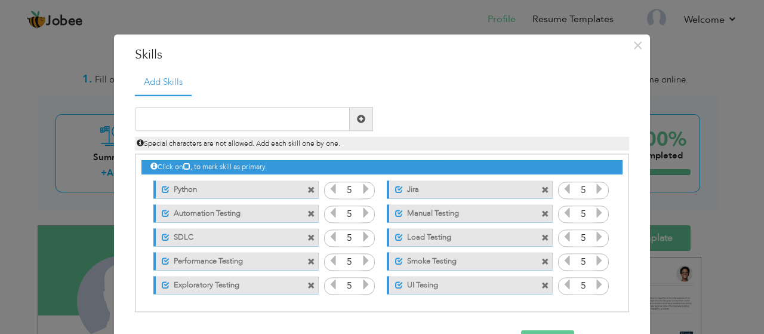
click at [594, 286] on icon at bounding box center [599, 285] width 11 height 11
click at [186, 119] on input "text" at bounding box center [242, 120] width 215 height 24
type input "Function & Non Functional Testing"
click at [361, 117] on span at bounding box center [361, 119] width 8 height 8
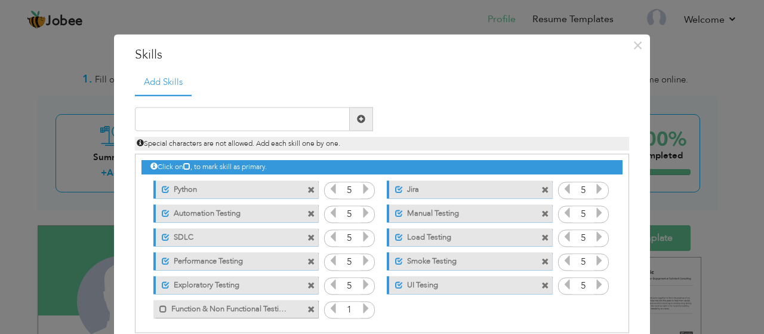
click at [206, 305] on label "Function & Non Functional Testing" at bounding box center [227, 307] width 121 height 15
click at [349, 309] on input "1" at bounding box center [350, 310] width 22 height 17
click at [361, 306] on icon at bounding box center [366, 308] width 11 height 11
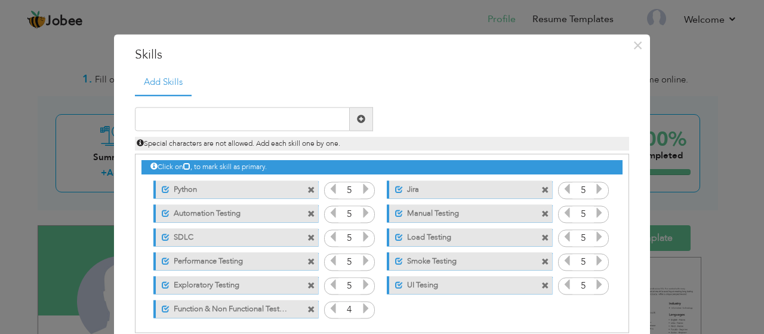
click at [361, 306] on icon at bounding box center [366, 308] width 11 height 11
click at [172, 96] on div "Duplicate entry" at bounding box center [382, 213] width 495 height 239
click at [177, 117] on input "text" at bounding box center [242, 120] width 215 height 24
type input "Test Cases"
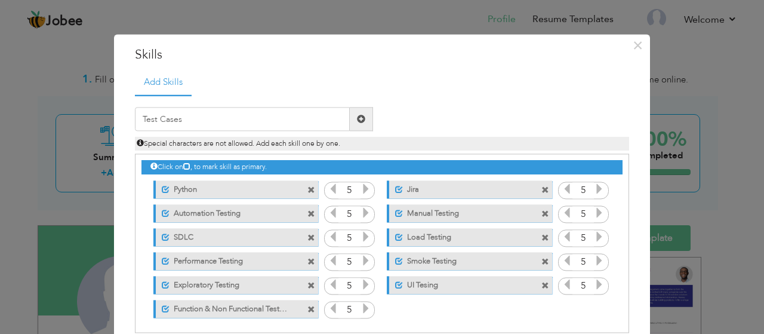
click at [360, 125] on span at bounding box center [361, 120] width 23 height 24
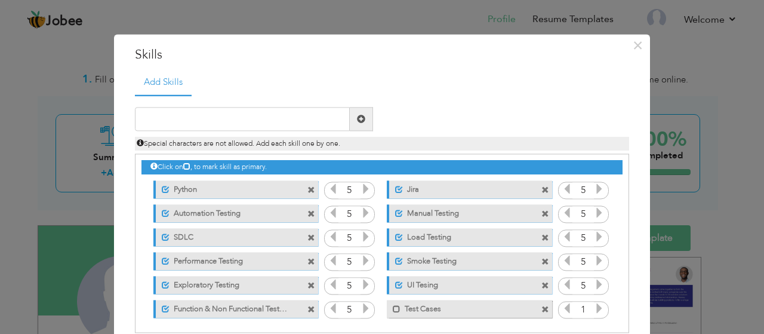
click at [401, 311] on label "Test Cases" at bounding box center [461, 307] width 121 height 15
click at [596, 310] on icon at bounding box center [599, 308] width 11 height 11
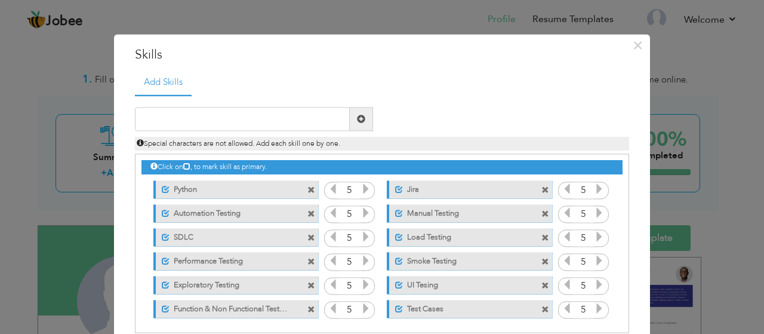
click at [596, 310] on icon at bounding box center [599, 308] width 11 height 11
click at [149, 99] on div "Duplicate entry" at bounding box center [382, 213] width 495 height 239
click at [153, 113] on input "text" at bounding box center [242, 120] width 215 height 24
type input "Agile"
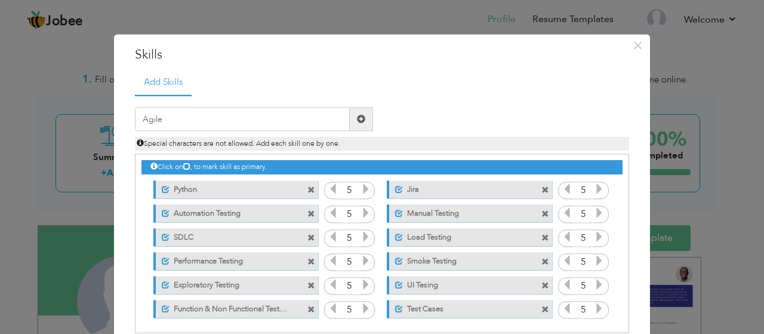
click at [363, 119] on span at bounding box center [361, 120] width 23 height 24
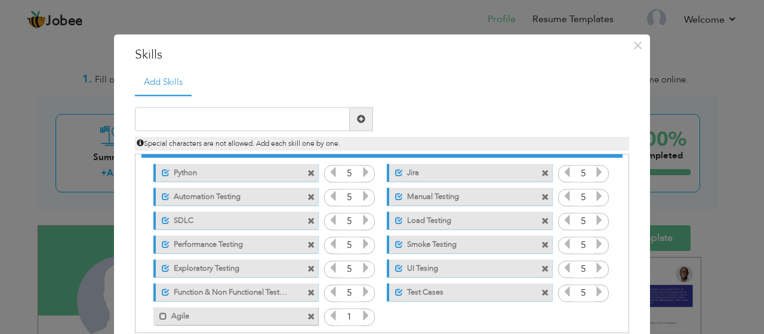
scroll to position [26, 0]
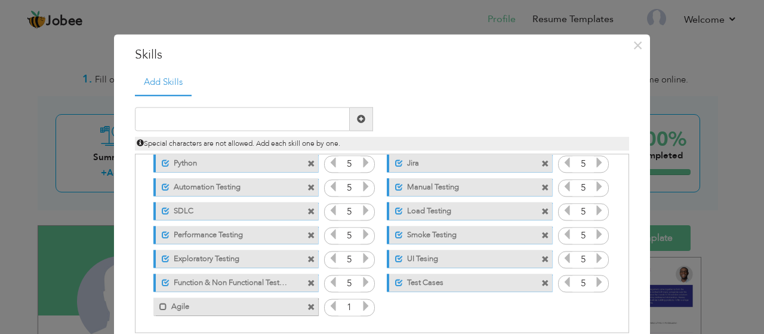
click at [246, 297] on label "Agile" at bounding box center [227, 304] width 121 height 15
click at [364, 307] on icon at bounding box center [366, 306] width 11 height 11
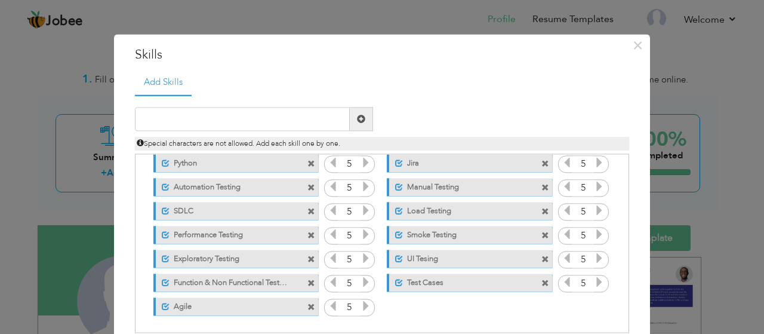
click at [364, 307] on icon at bounding box center [366, 306] width 11 height 11
click at [386, 305] on div "Click on , to mark skill as primary. Unmark as primary skill. Python 5 Jira 5 5…" at bounding box center [382, 223] width 481 height 190
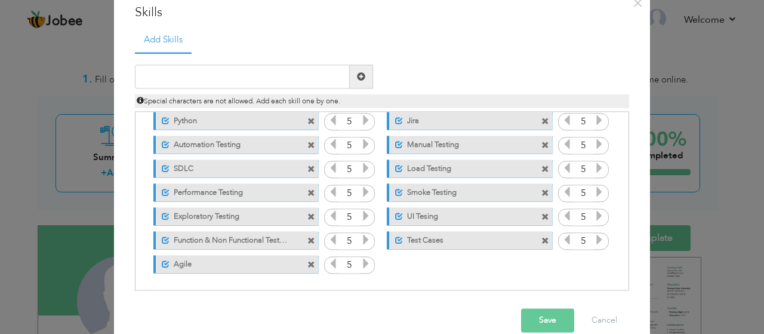
scroll to position [61, 0]
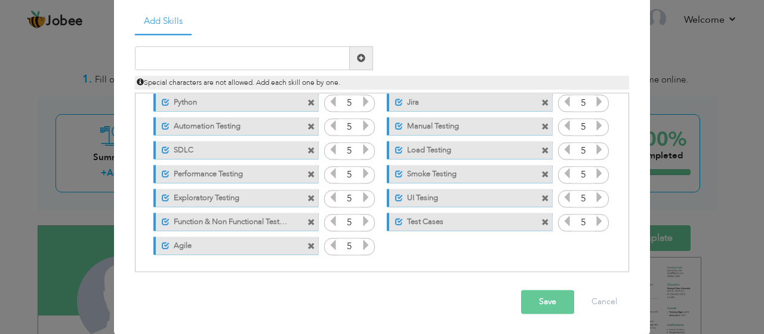
click at [536, 305] on button "Save" at bounding box center [547, 302] width 53 height 24
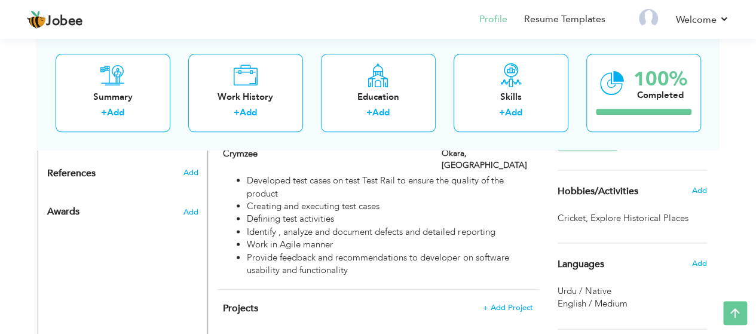
scroll to position [662, 0]
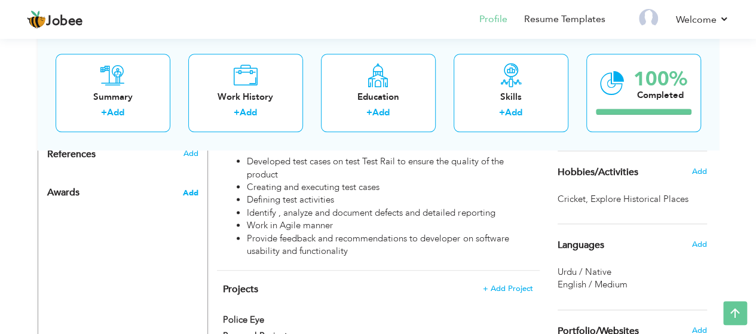
click at [188, 189] on span "Add" at bounding box center [190, 193] width 16 height 11
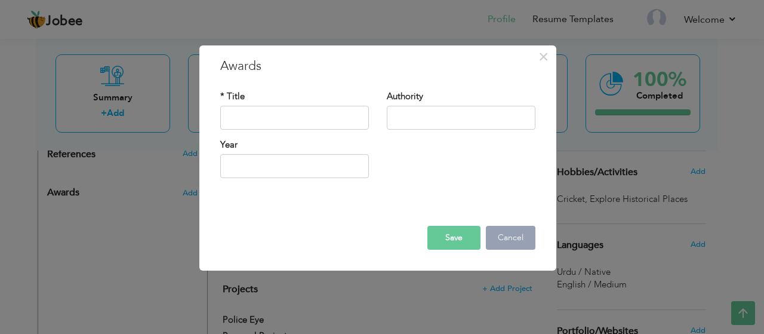
click at [509, 235] on button "Cancel" at bounding box center [511, 238] width 50 height 24
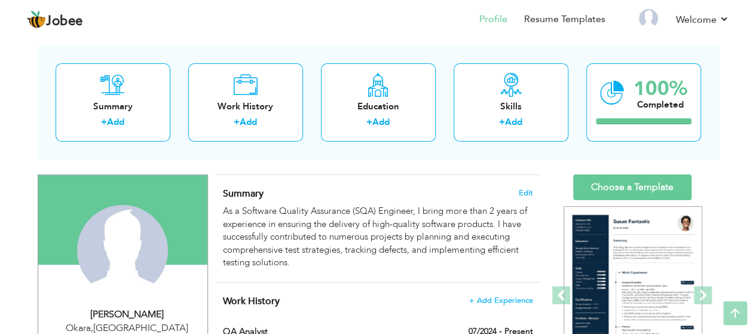
scroll to position [0, 0]
